Goal: Task Accomplishment & Management: Use online tool/utility

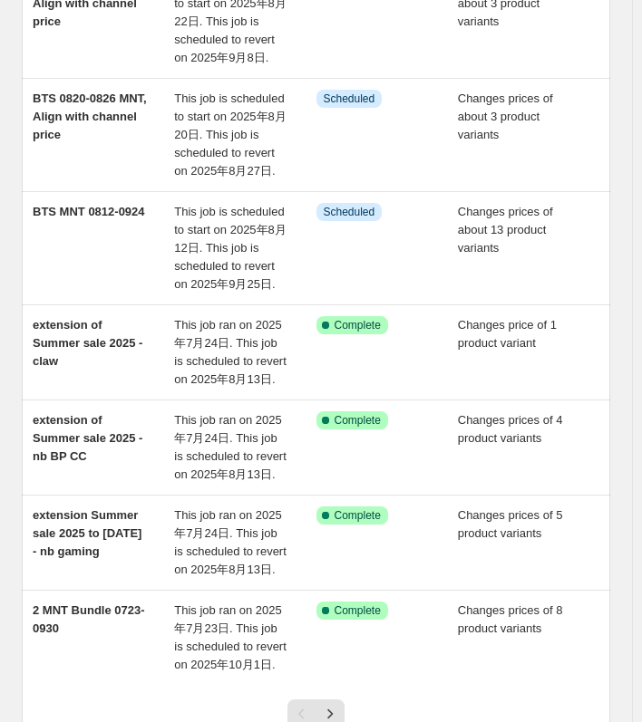
scroll to position [512, 0]
